Goal: Task Accomplishment & Management: Manage account settings

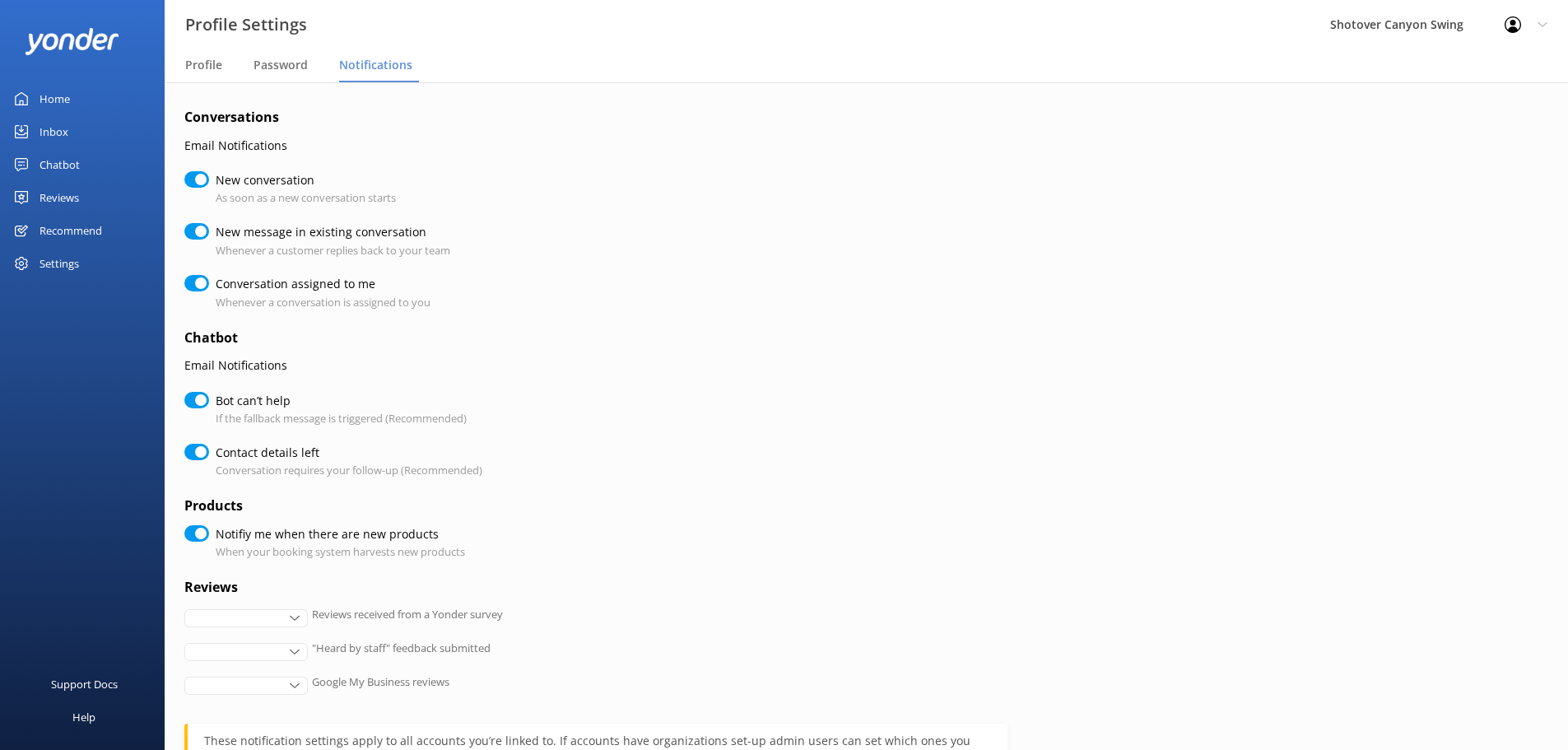
checkbox input "true"
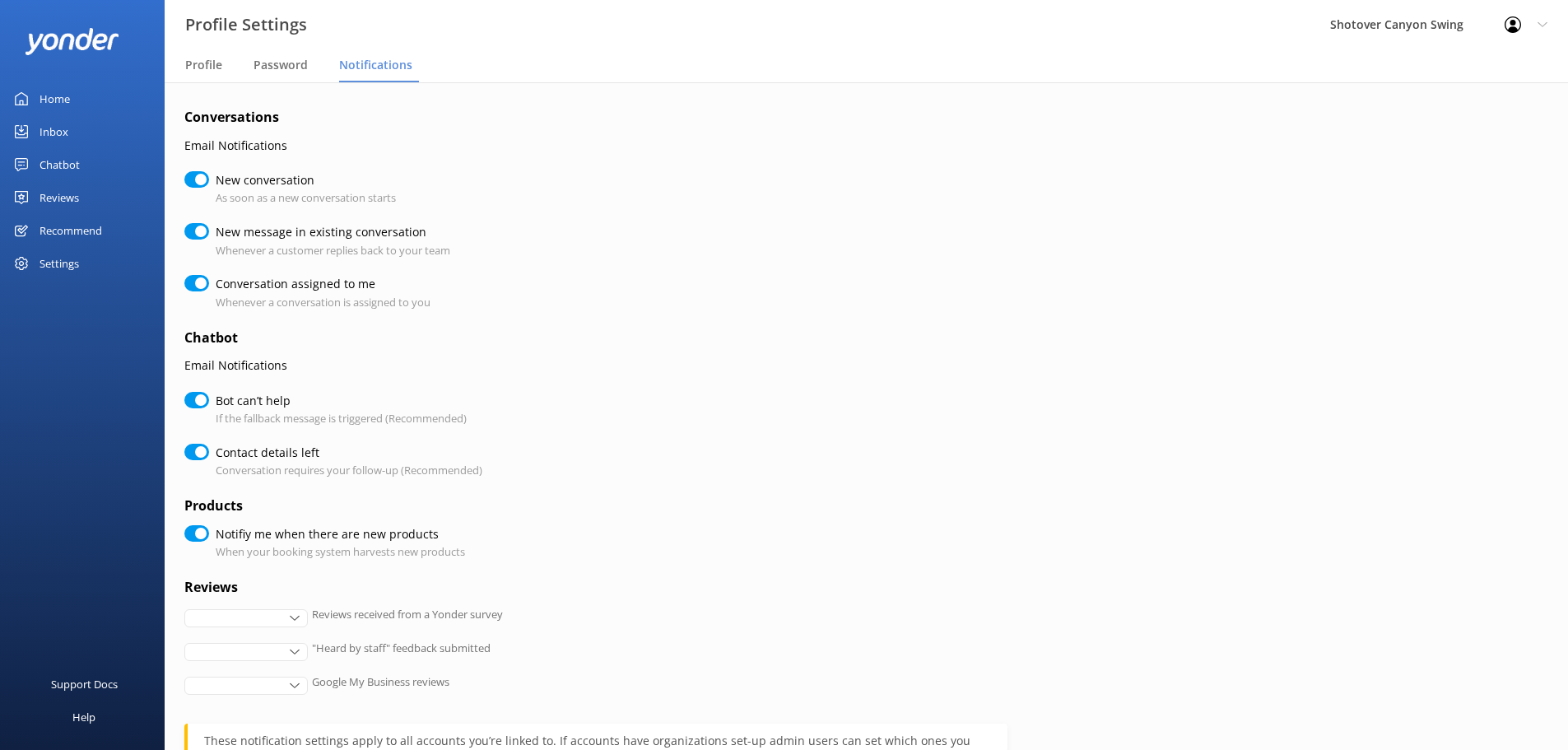
checkbox input "true"
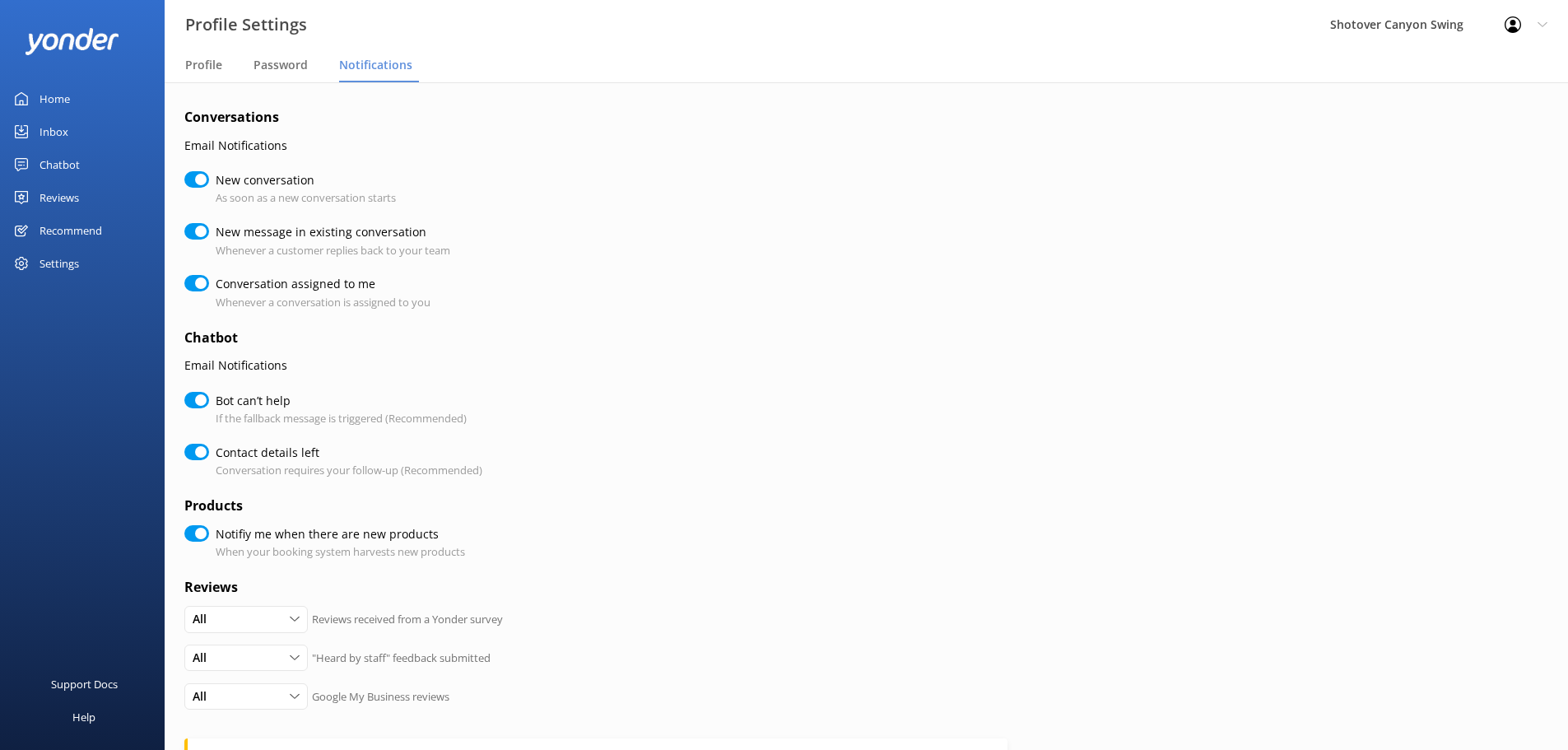
click at [108, 100] on link "Home" at bounding box center [82, 99] width 164 height 33
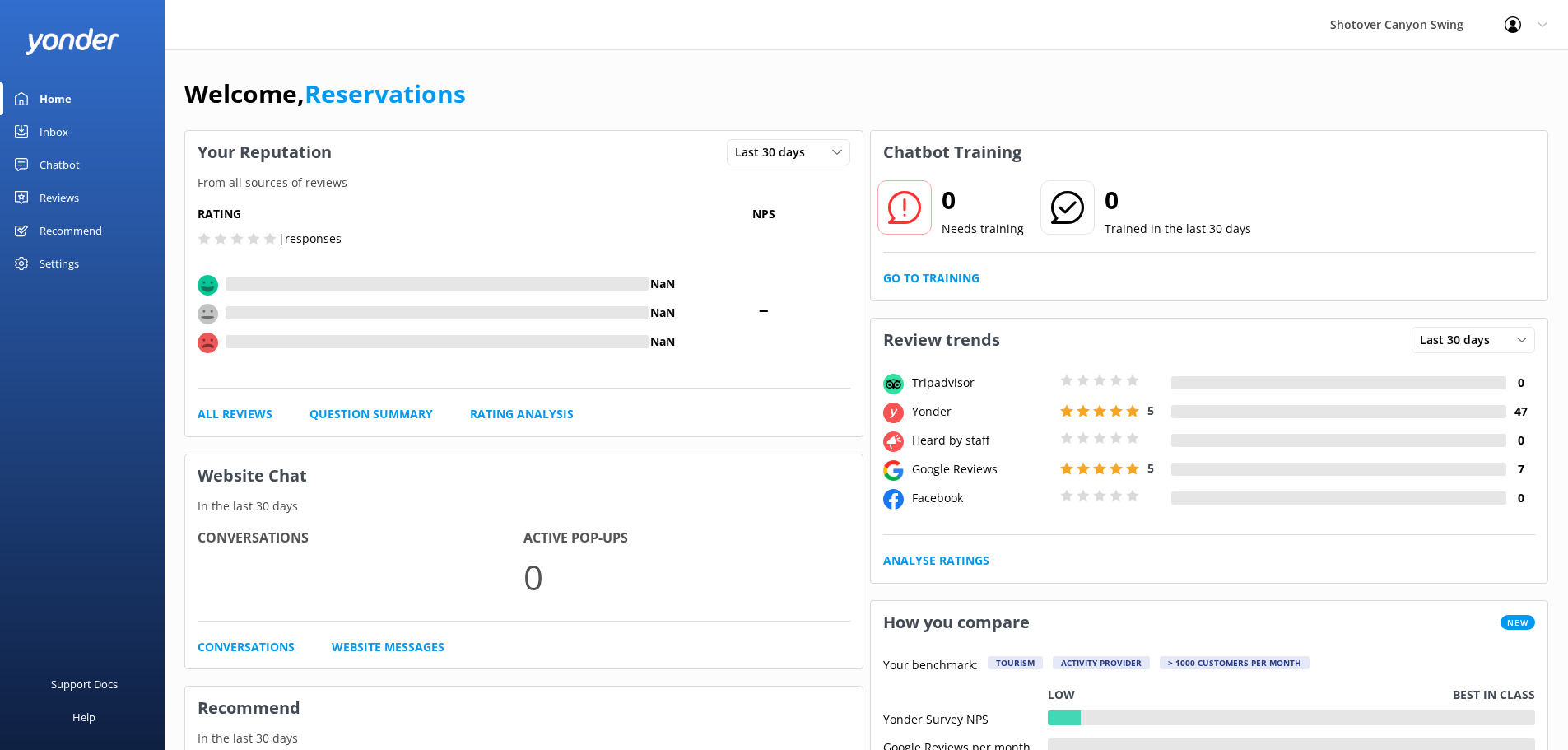
click at [99, 120] on link "Inbox" at bounding box center [82, 131] width 164 height 33
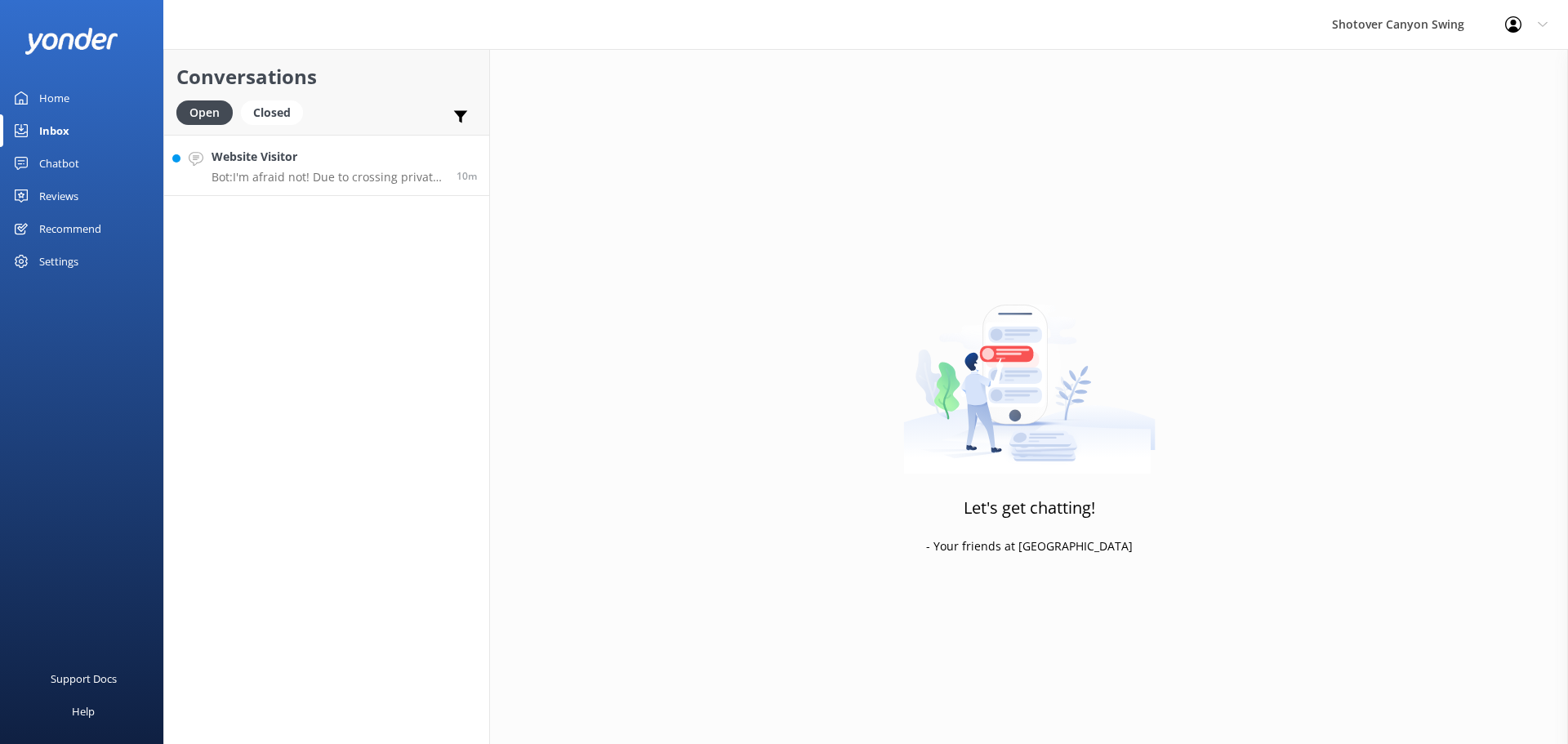
click at [324, 179] on p "Bot: I'm afraid not! Due to crossing private land, only our vehicles can drive …" at bounding box center [327, 177] width 233 height 15
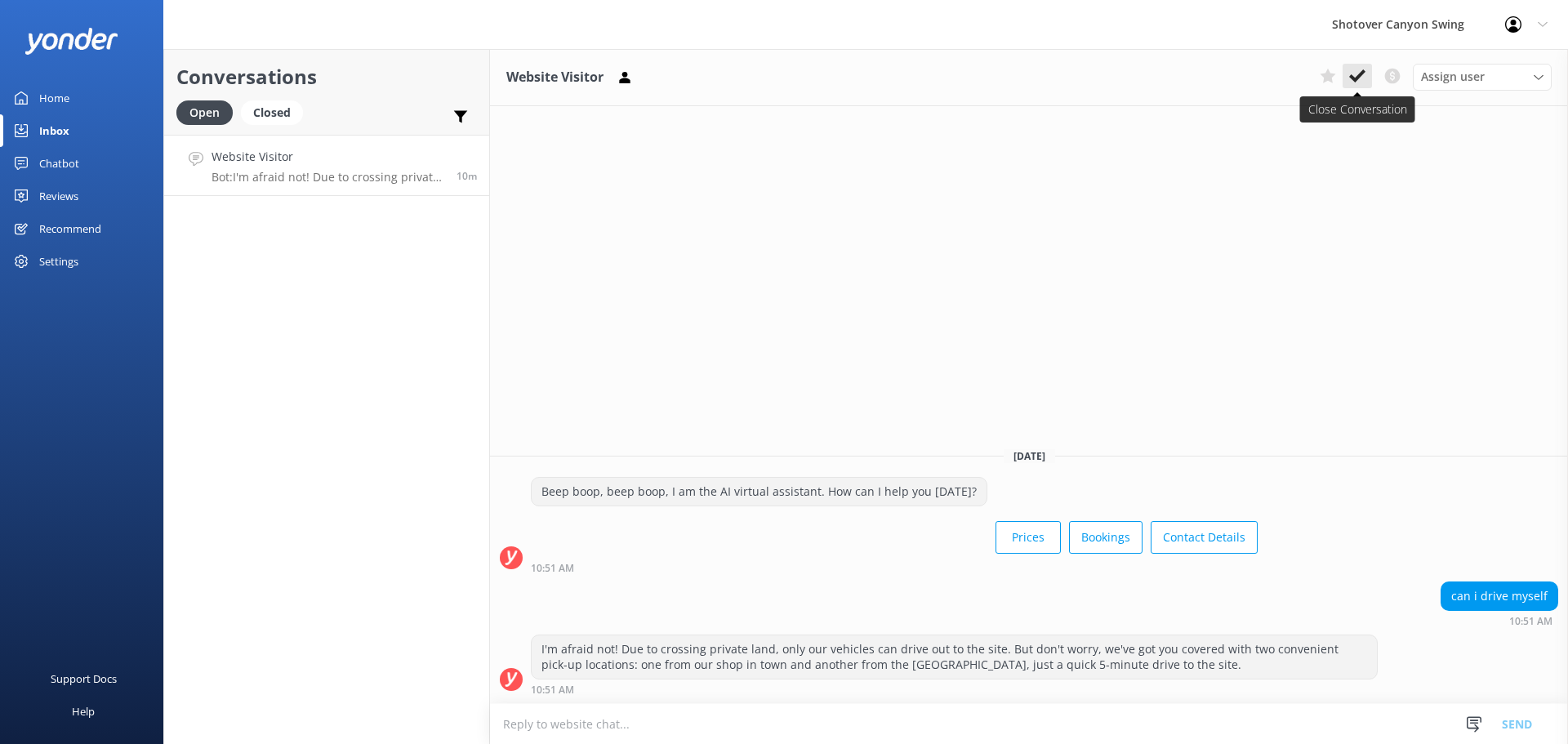
click at [1360, 84] on icon at bounding box center [1357, 76] width 16 height 16
